Goal: Obtain resource: Download file/media

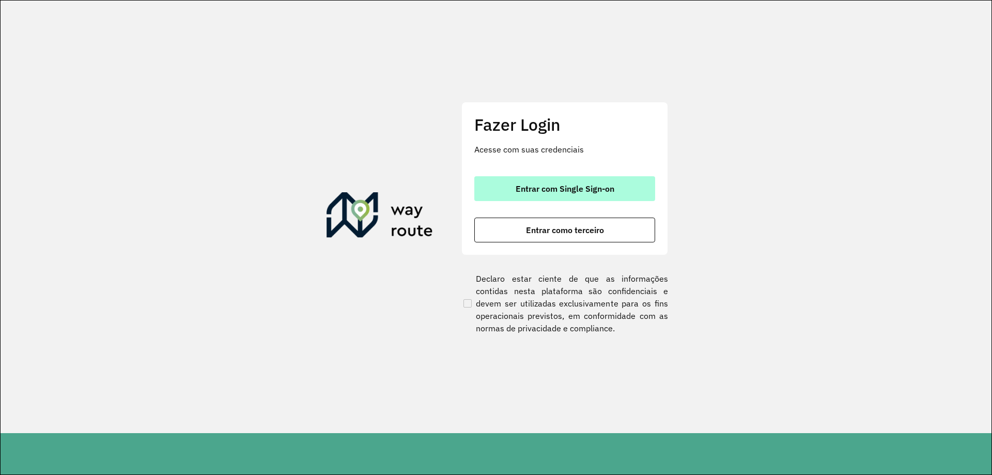
click at [553, 197] on button "Entrar com Single Sign-on" at bounding box center [564, 188] width 181 height 25
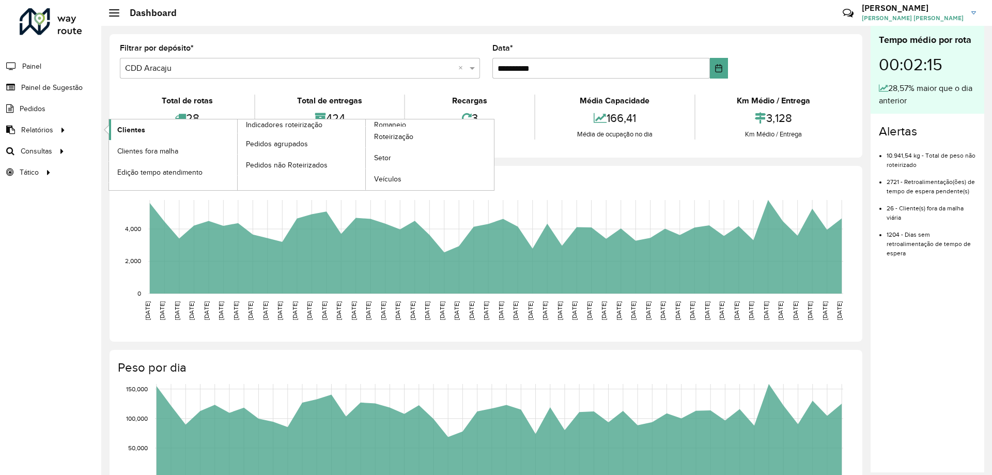
click at [175, 132] on link "Clientes" at bounding box center [173, 129] width 128 height 21
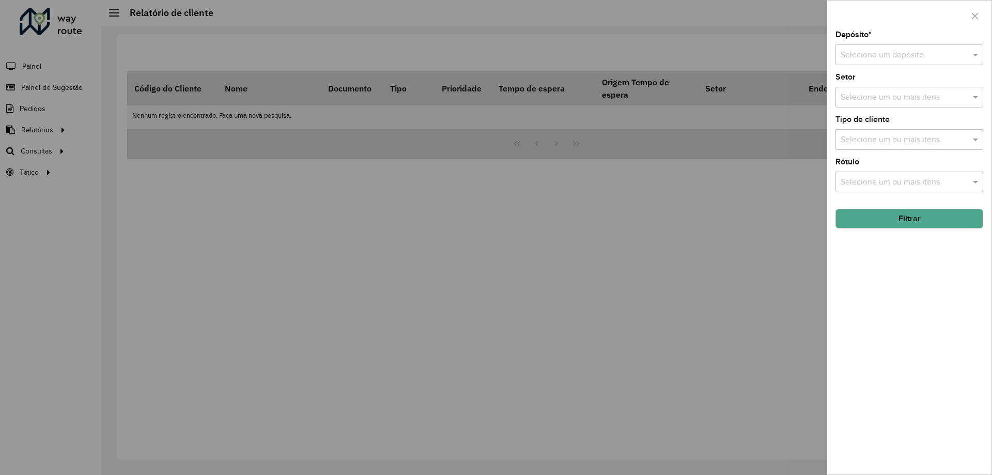
click at [863, 49] on input "text" at bounding box center [898, 55] width 117 height 12
click at [865, 104] on span "CDD Aracaju" at bounding box center [863, 102] width 46 height 9
click at [920, 218] on button "Filtrar" at bounding box center [909, 219] width 148 height 20
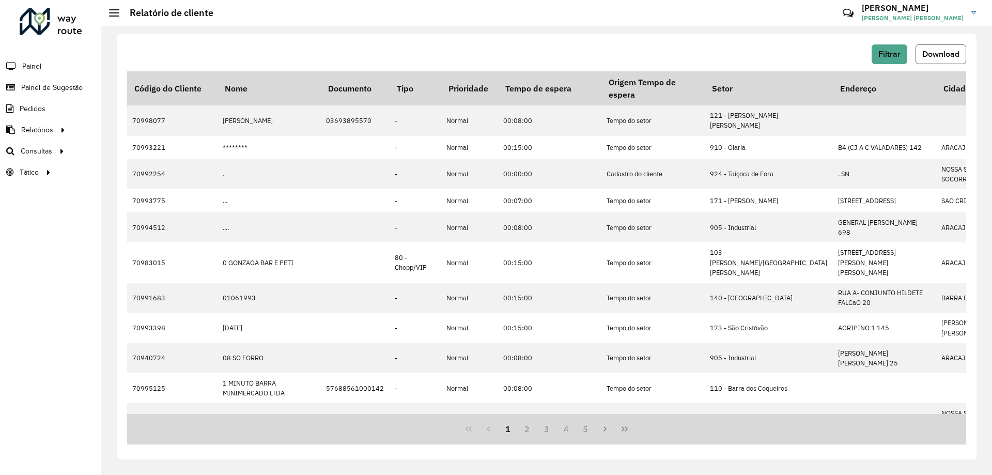
click at [953, 53] on span "Download" at bounding box center [940, 54] width 37 height 9
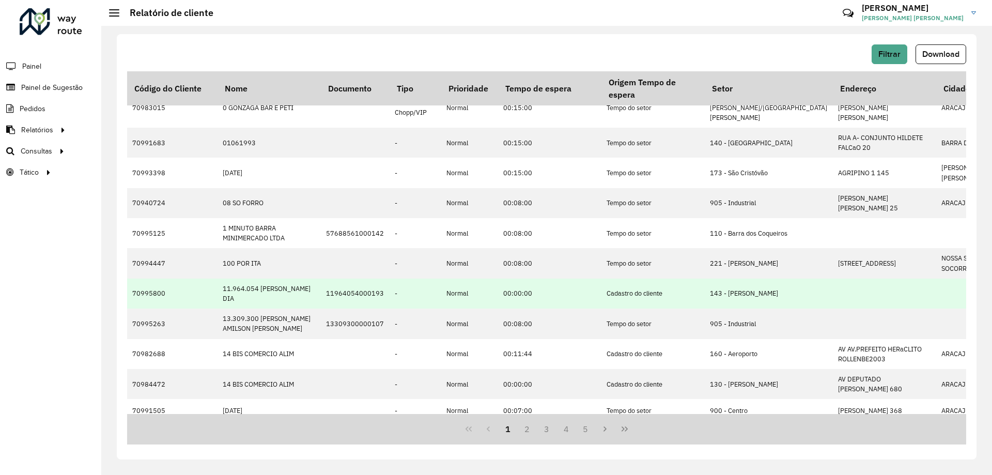
scroll to position [263, 0]
